Goal: Task Accomplishment & Management: Use online tool/utility

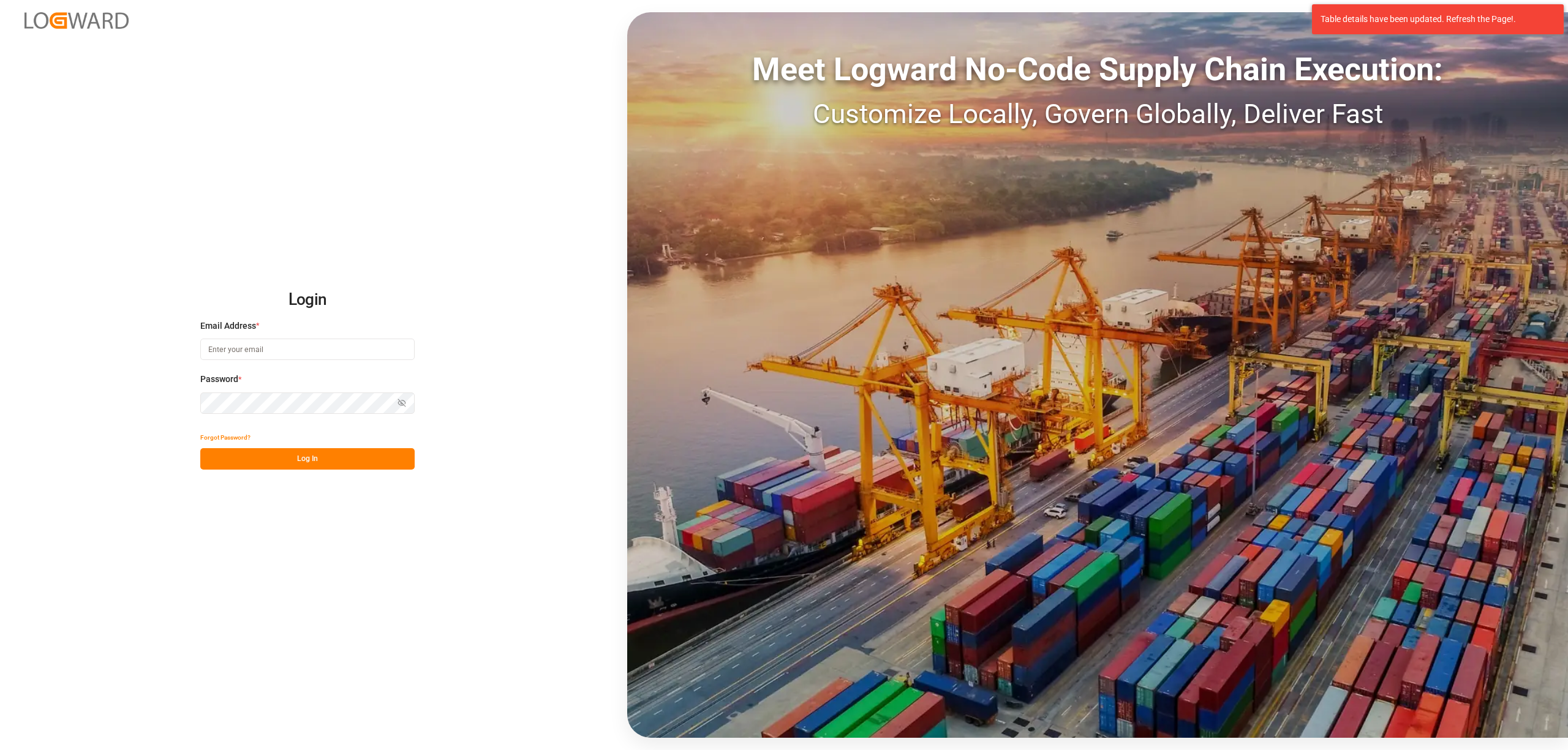
type input "[EMAIL_ADDRESS][PERSON_NAME][DOMAIN_NAME]"
click at [314, 464] on button "Log In" at bounding box center [307, 459] width 214 height 21
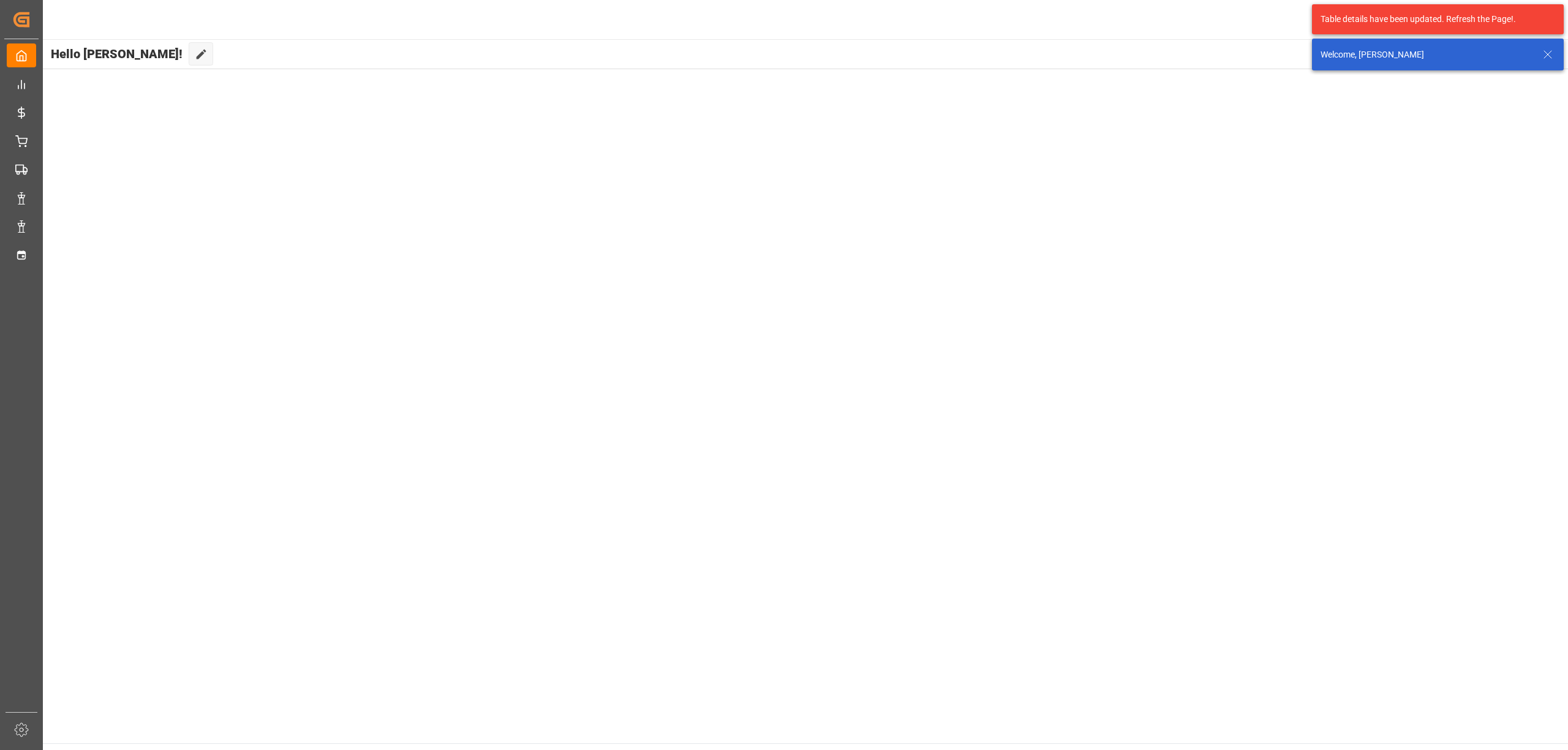
click at [49, 247] on main "Hello [PERSON_NAME]! Edit Cockpit Default" at bounding box center [805, 391] width 1526 height 705
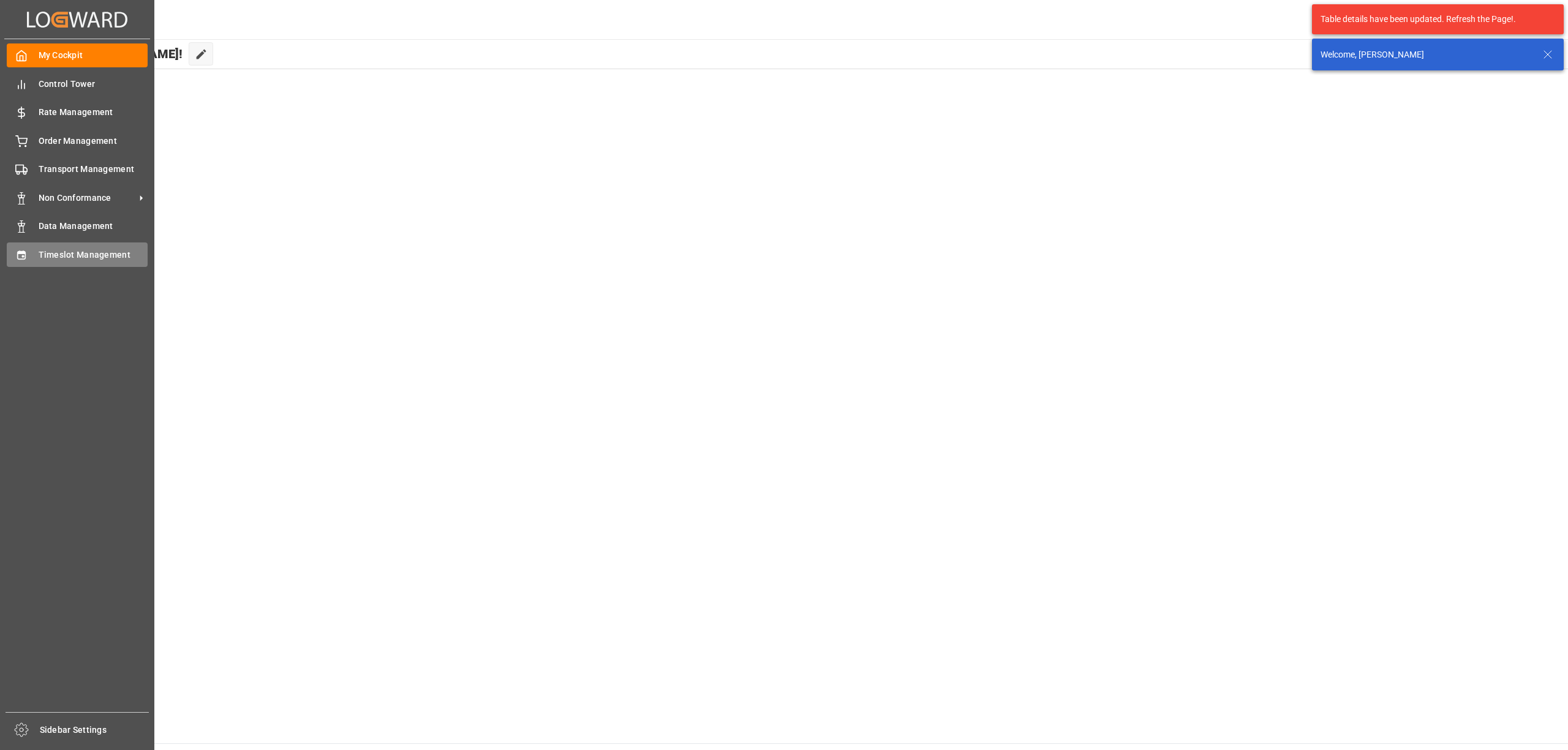
click at [22, 249] on icon at bounding box center [21, 255] width 12 height 12
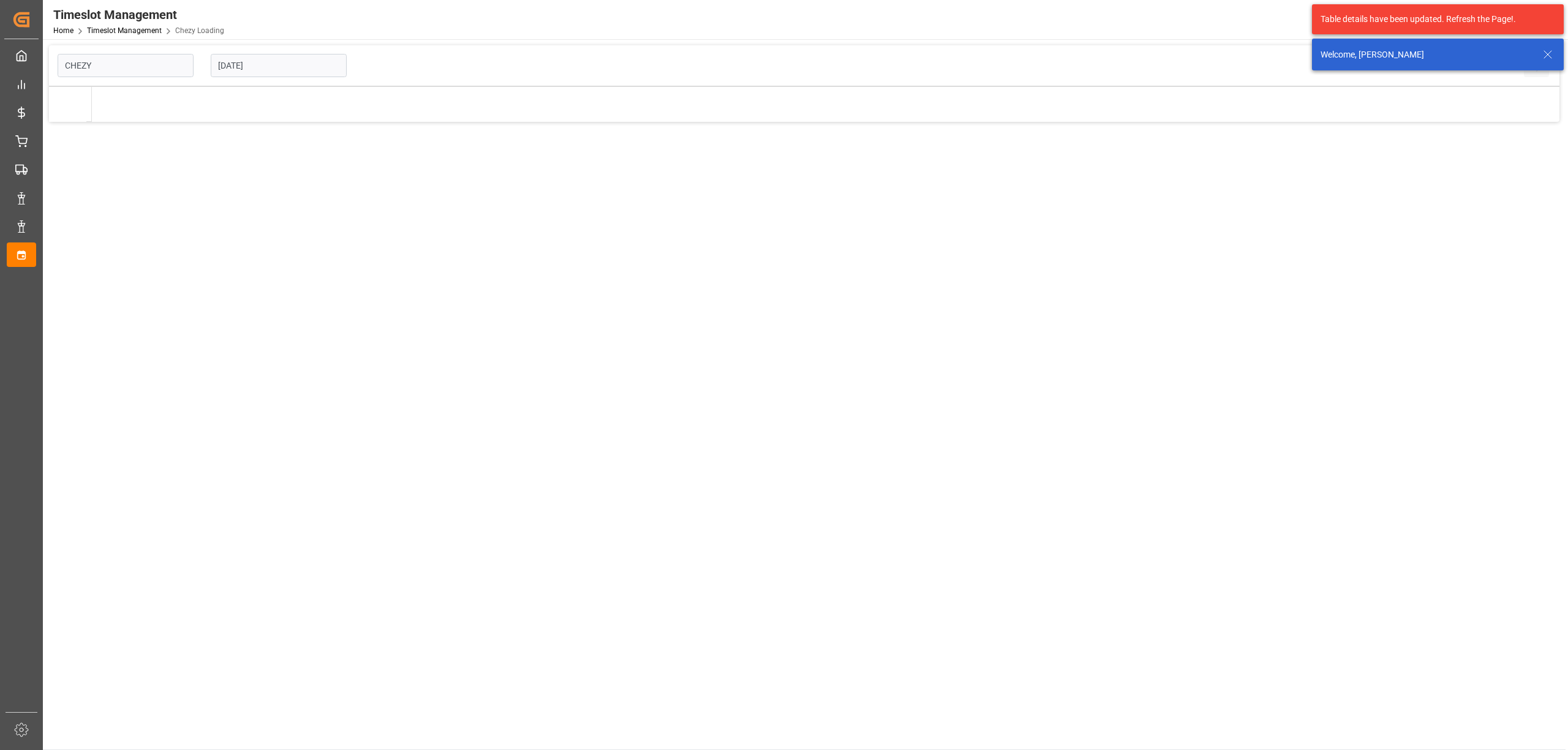
type input "Chezy Loading"
click at [1553, 51] on icon at bounding box center [1547, 54] width 15 height 15
